Goal: Communication & Community: Ask a question

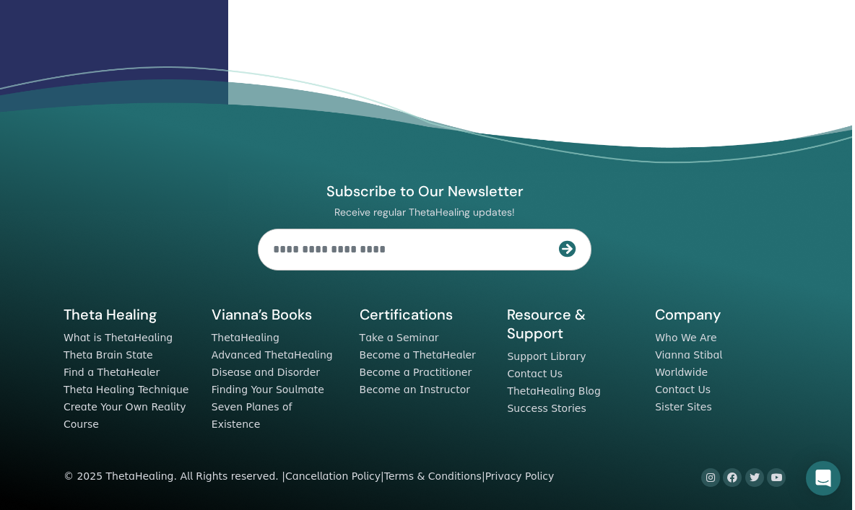
scroll to position [0, 3]
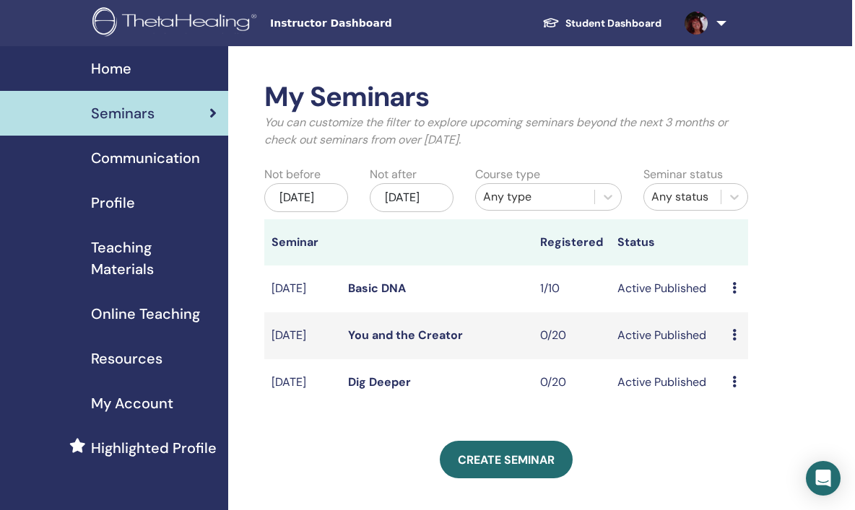
click at [721, 21] on link at bounding box center [702, 23] width 59 height 46
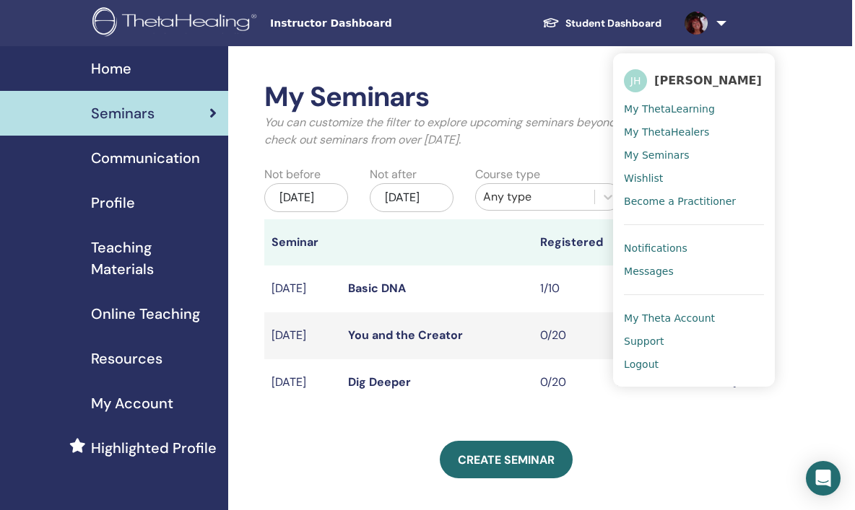
click at [660, 255] on span "Notifications" at bounding box center [656, 248] width 64 height 13
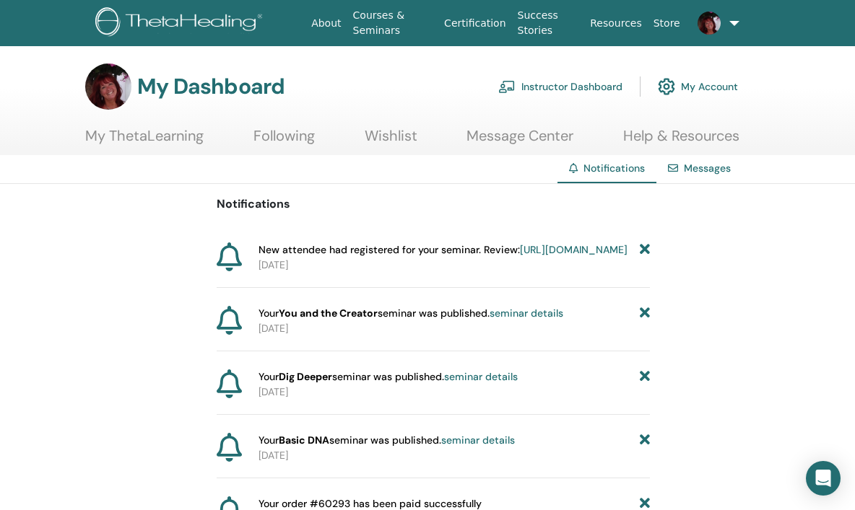
click at [730, 25] on link at bounding box center [710, 23] width 48 height 46
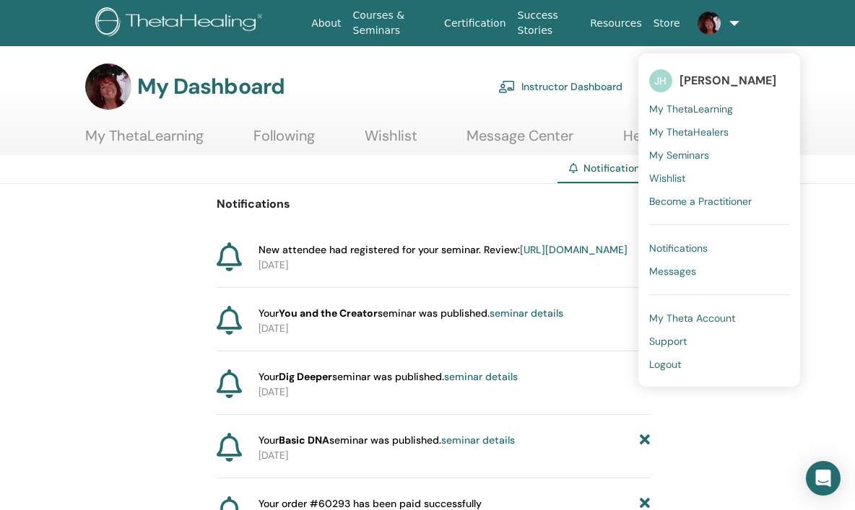
click at [656, 270] on span "Messages" at bounding box center [672, 271] width 47 height 13
